Goal: Book appointment/travel/reservation

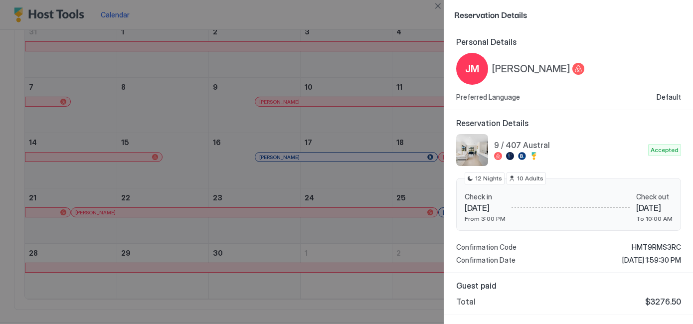
scroll to position [33, 0]
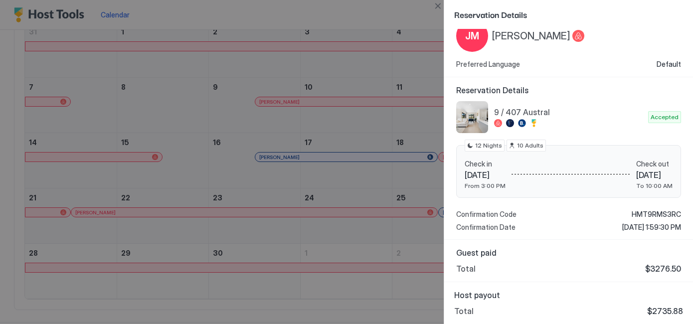
click at [310, 83] on div at bounding box center [346, 162] width 693 height 324
click at [333, 99] on div at bounding box center [346, 162] width 693 height 324
click at [439, 6] on button "Close" at bounding box center [438, 6] width 12 height 12
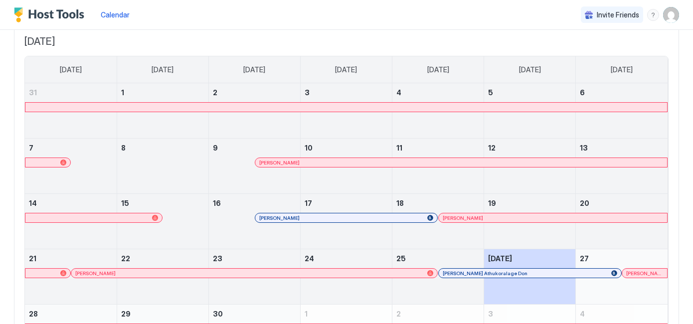
scroll to position [0, 0]
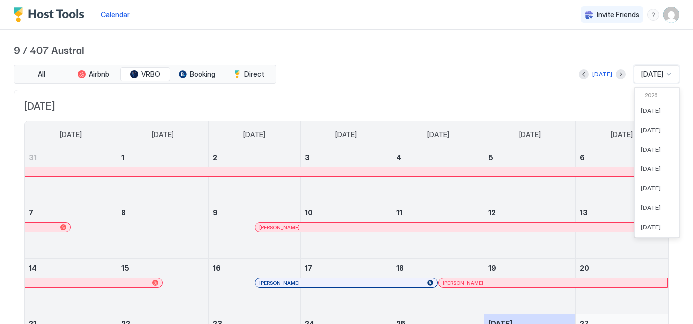
click at [668, 72] on div at bounding box center [669, 74] width 8 height 8
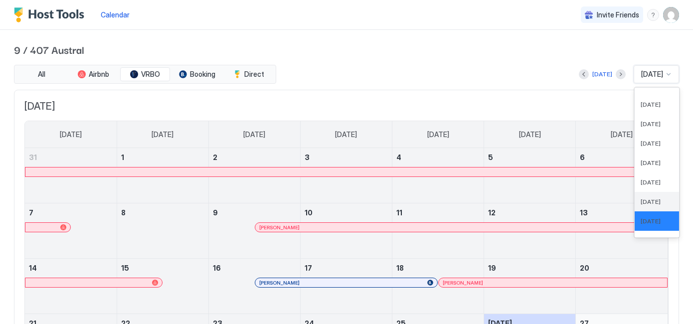
click at [641, 199] on span "[DATE]" at bounding box center [651, 201] width 20 height 7
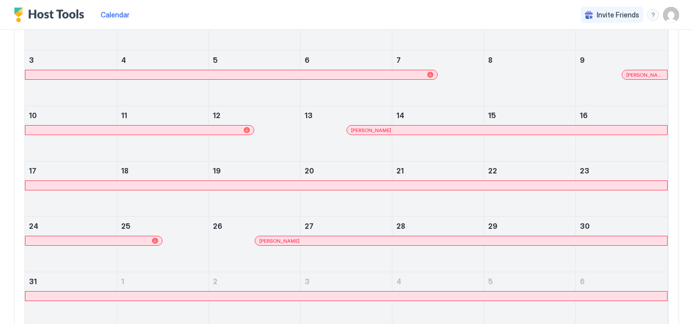
scroll to position [154, 0]
click at [415, 238] on div at bounding box center [415, 240] width 8 height 8
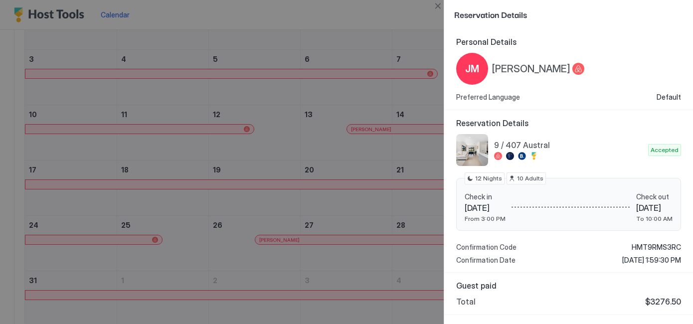
click at [380, 182] on div at bounding box center [346, 162] width 693 height 324
click at [376, 155] on div at bounding box center [346, 162] width 693 height 324
click at [435, 10] on button "Close" at bounding box center [438, 6] width 12 height 12
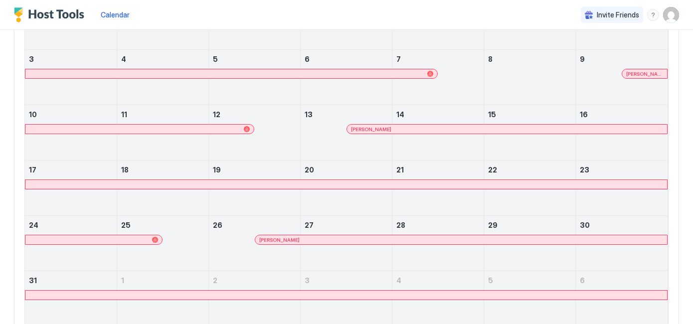
click at [402, 71] on div at bounding box center [231, 74] width 404 height 6
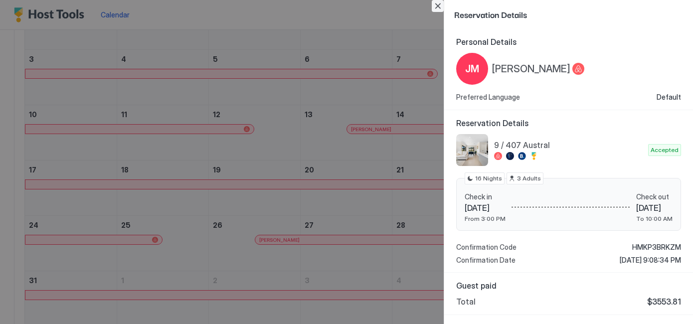
click at [439, 4] on button "Close" at bounding box center [438, 6] width 12 height 12
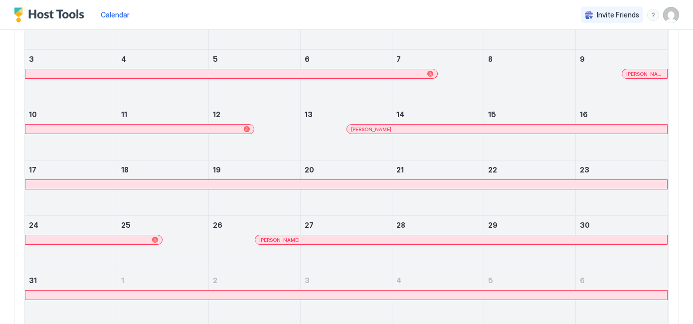
click at [630, 75] on div at bounding box center [629, 74] width 8 height 8
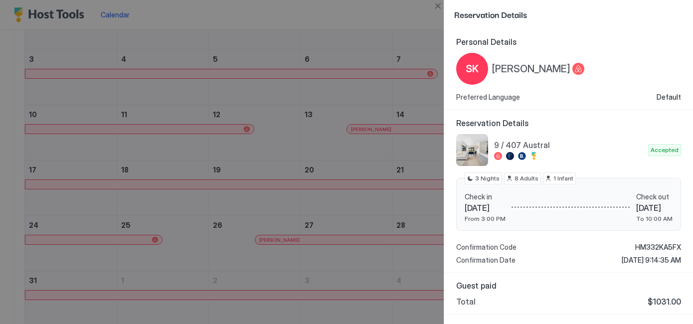
scroll to position [33, 0]
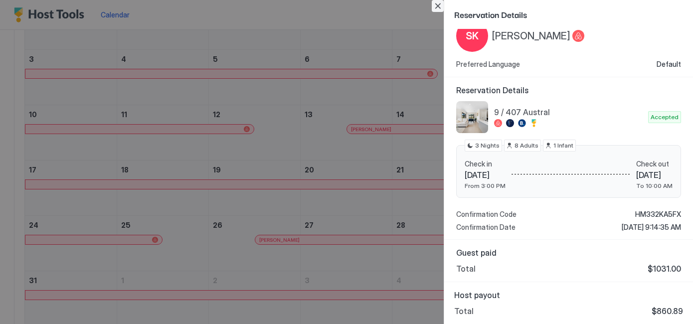
click at [436, 8] on button "Close" at bounding box center [438, 6] width 12 height 12
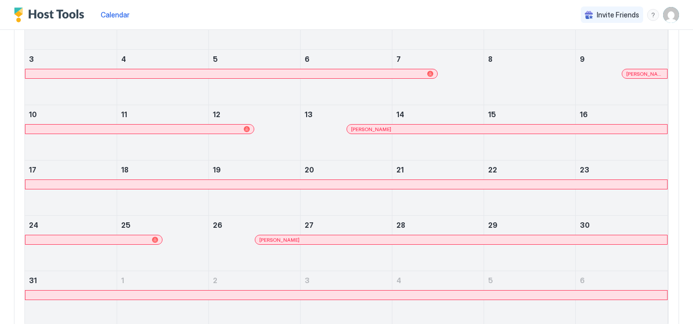
click at [367, 129] on div at bounding box center [367, 129] width 8 height 8
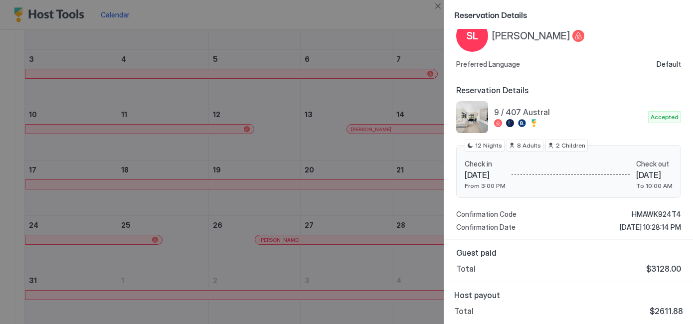
click at [330, 153] on div at bounding box center [346, 162] width 693 height 324
click at [391, 162] on div at bounding box center [346, 162] width 693 height 324
click at [437, 5] on button "Close" at bounding box center [438, 6] width 12 height 12
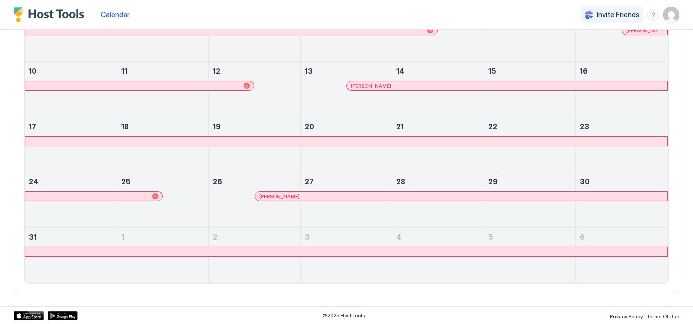
scroll to position [0, 0]
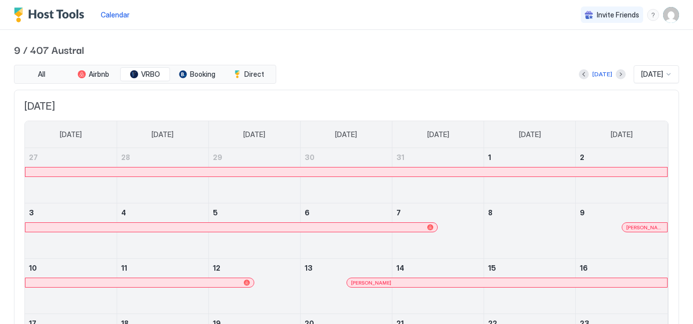
click at [524, 65] on div "All Airbnb VRBO Booking Direct [DATE] [DATE]" at bounding box center [346, 74] width 665 height 19
